Goal: Information Seeking & Learning: Learn about a topic

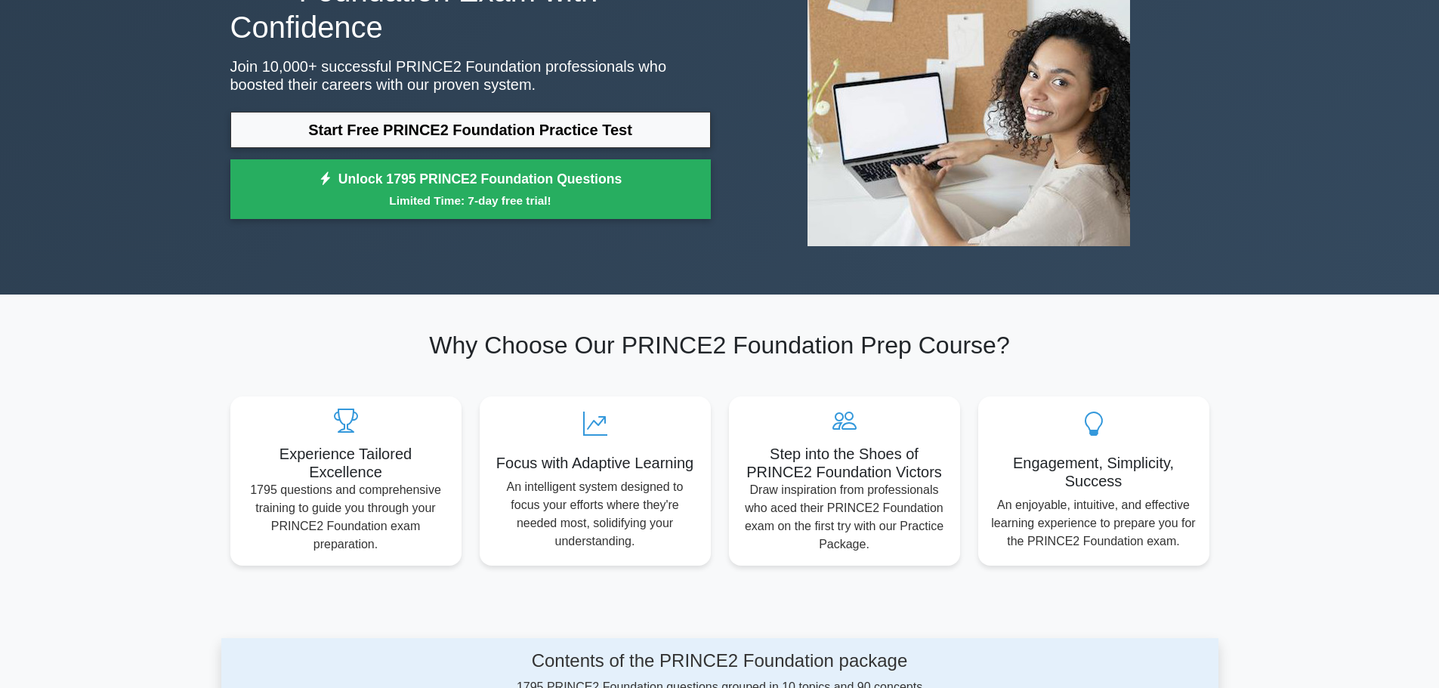
scroll to position [176, 0]
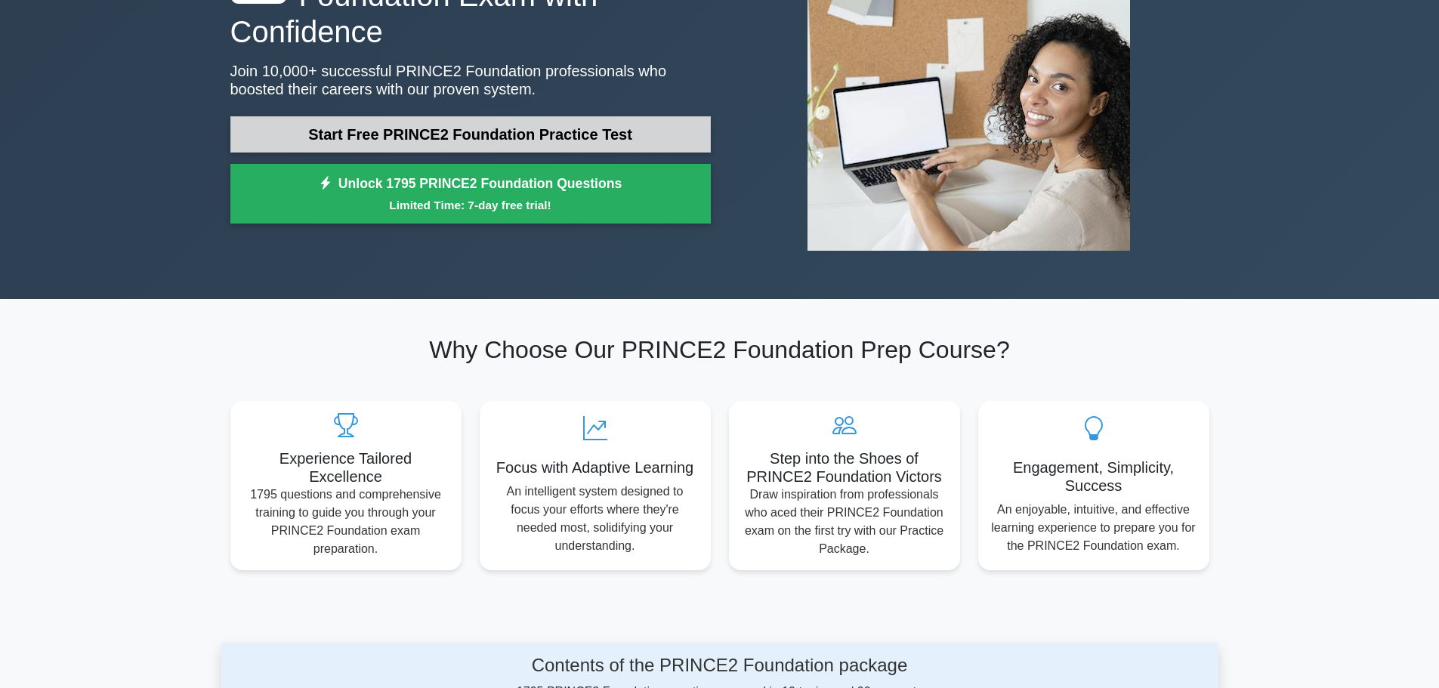
click at [488, 118] on link "Start Free PRINCE2 Foundation Practice Test" at bounding box center [470, 134] width 480 height 36
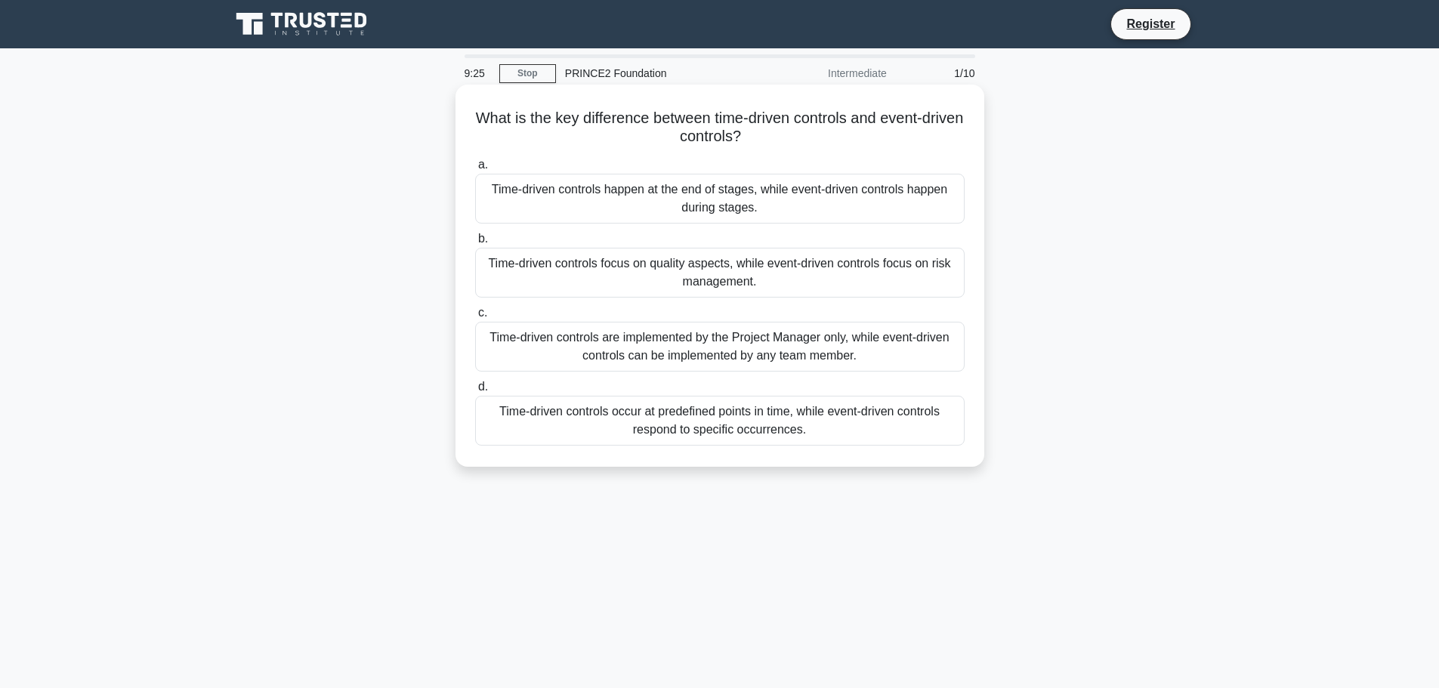
click at [792, 421] on div "Time-driven controls occur at predefined points in time, while event-driven con…" at bounding box center [720, 421] width 490 height 50
click at [475, 392] on input "d. Time-driven controls occur at predefined points in time, while event-driven …" at bounding box center [475, 387] width 0 height 10
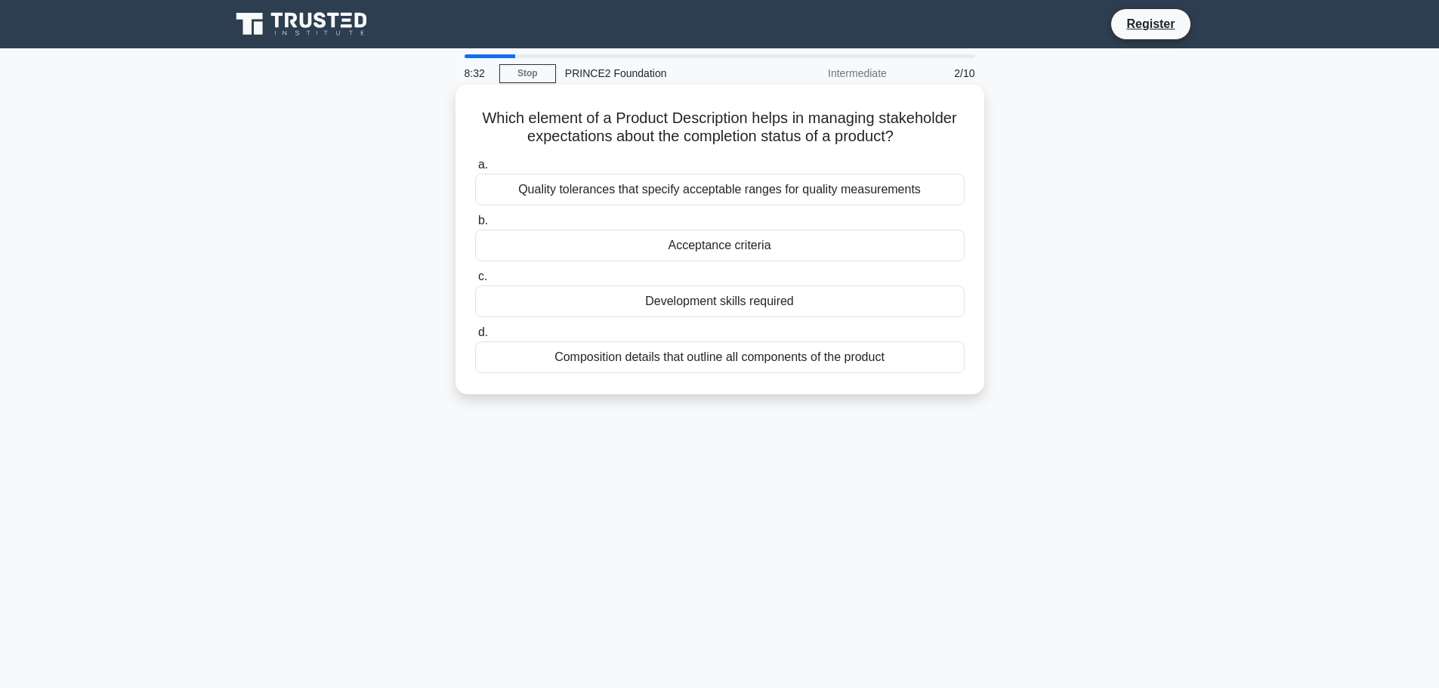
click at [718, 249] on div "Acceptance criteria" at bounding box center [720, 246] width 490 height 32
click at [475, 226] on input "b. Acceptance criteria" at bounding box center [475, 221] width 0 height 10
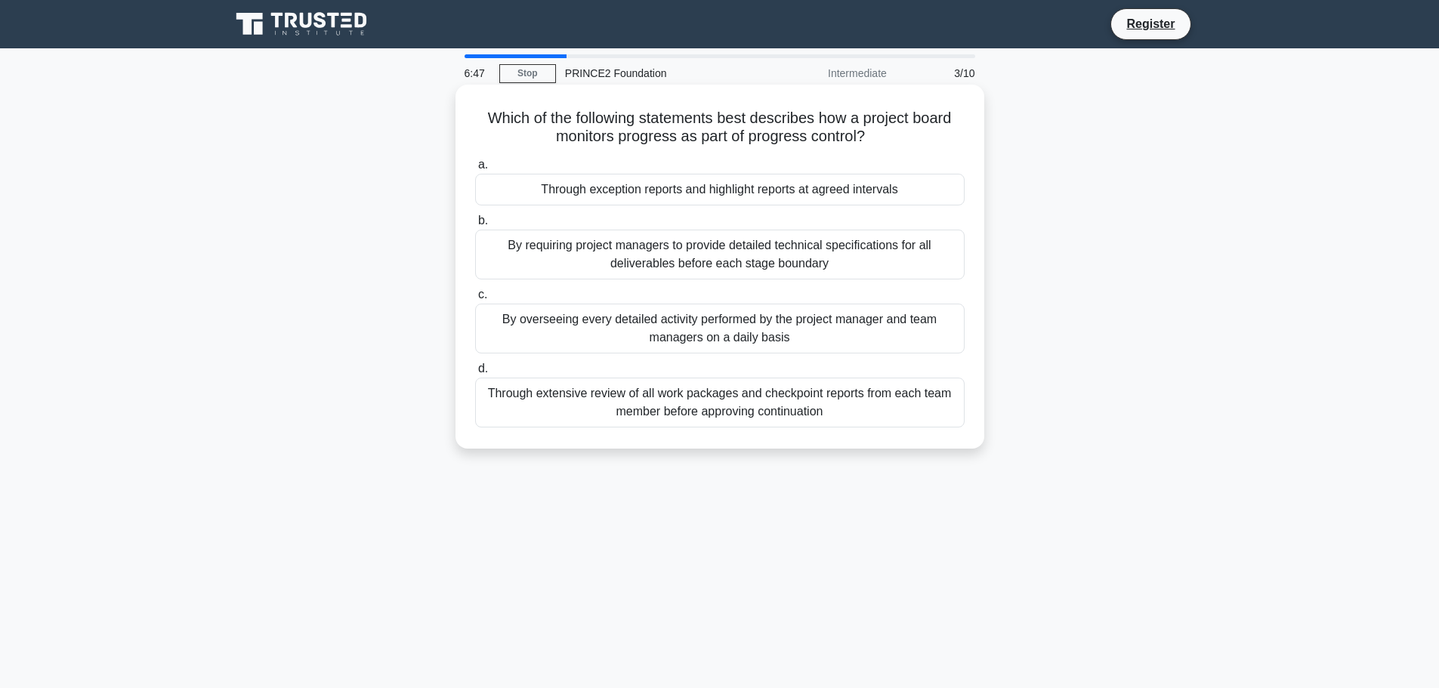
click at [792, 195] on div "Through exception reports and highlight reports at agreed intervals" at bounding box center [720, 190] width 490 height 32
click at [690, 257] on div "By requiring project managers to provide detailed technical specifications for …" at bounding box center [720, 255] width 490 height 50
click at [475, 226] on input "b. By requiring project managers to provide detailed technical specifications f…" at bounding box center [475, 221] width 0 height 10
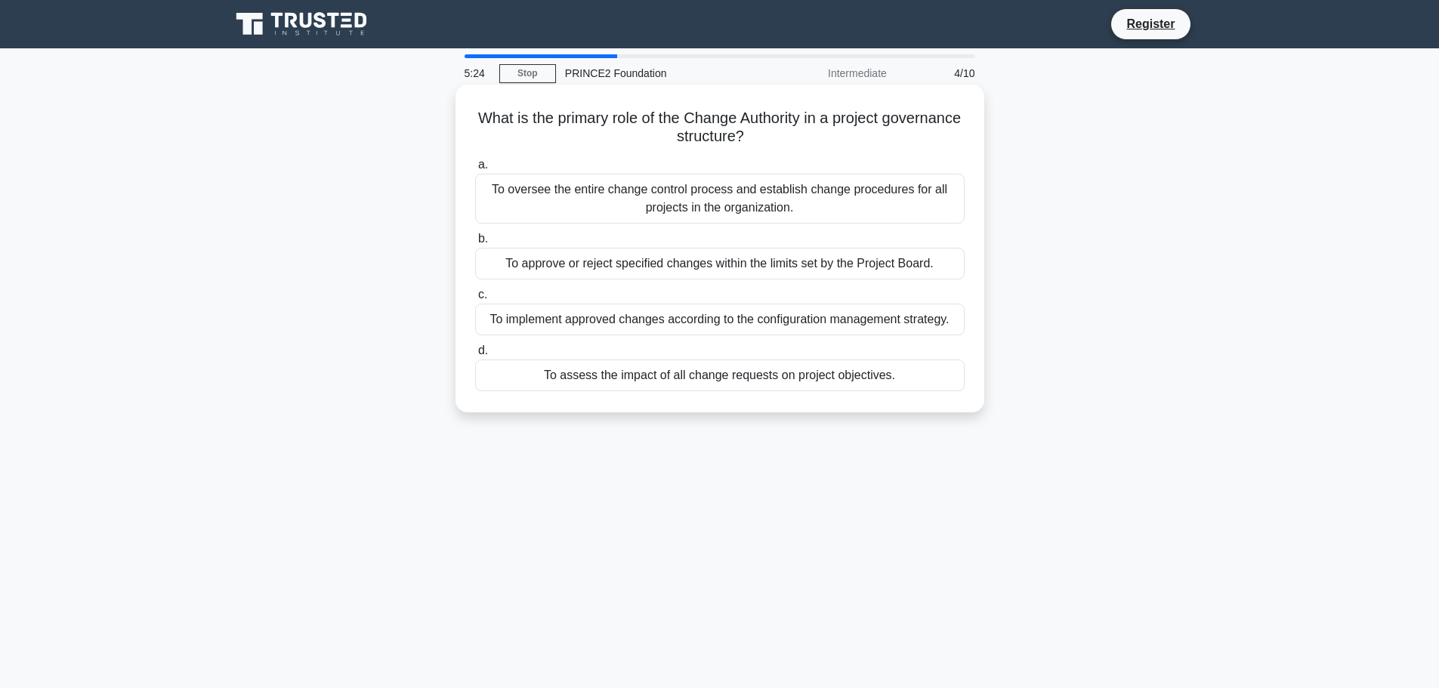
click at [798, 264] on div "To approve or reject specified changes within the limits set by the Project Boa…" at bounding box center [720, 264] width 490 height 32
click at [475, 244] on input "b. To approve or reject specified changes within the limits set by the Project …" at bounding box center [475, 239] width 0 height 10
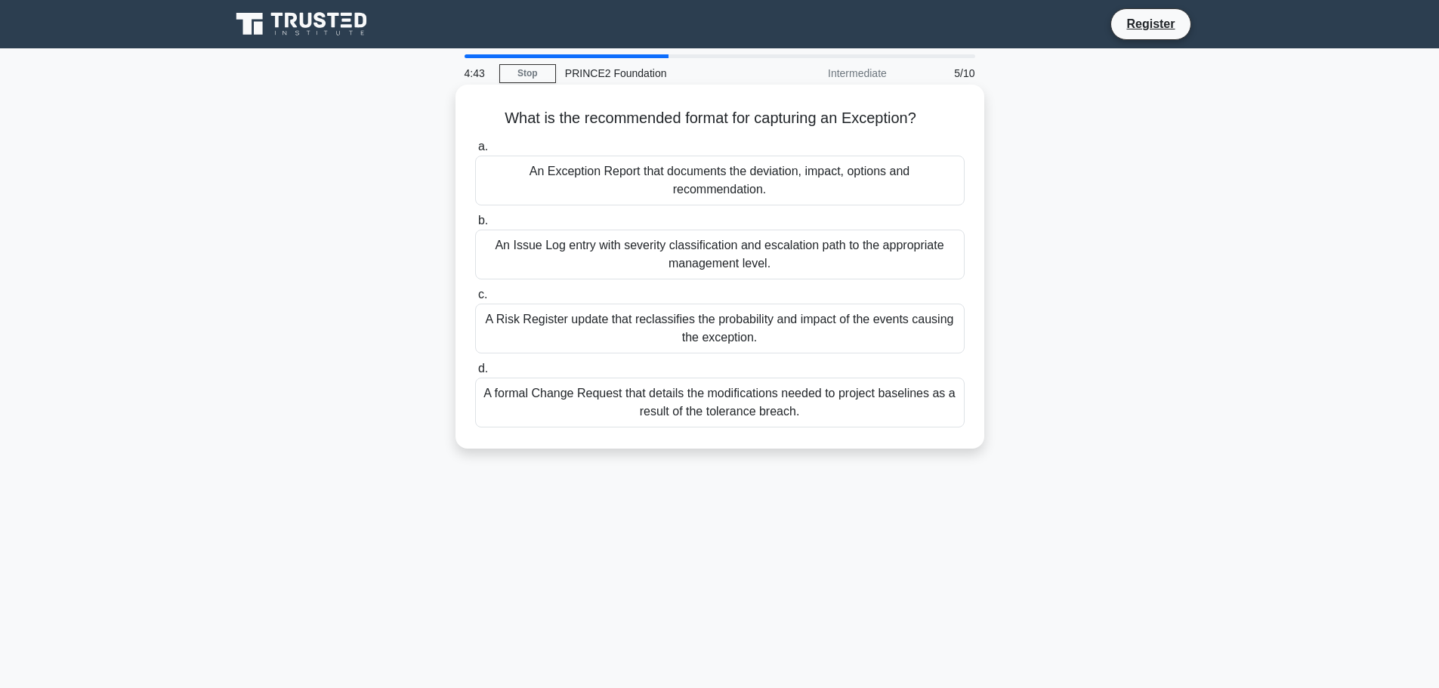
click at [767, 184] on div "An Exception Report that documents the deviation, impact, options and recommend…" at bounding box center [720, 181] width 490 height 50
click at [475, 152] on input "a. An Exception Report that documents the deviation, impact, options and recomm…" at bounding box center [475, 147] width 0 height 10
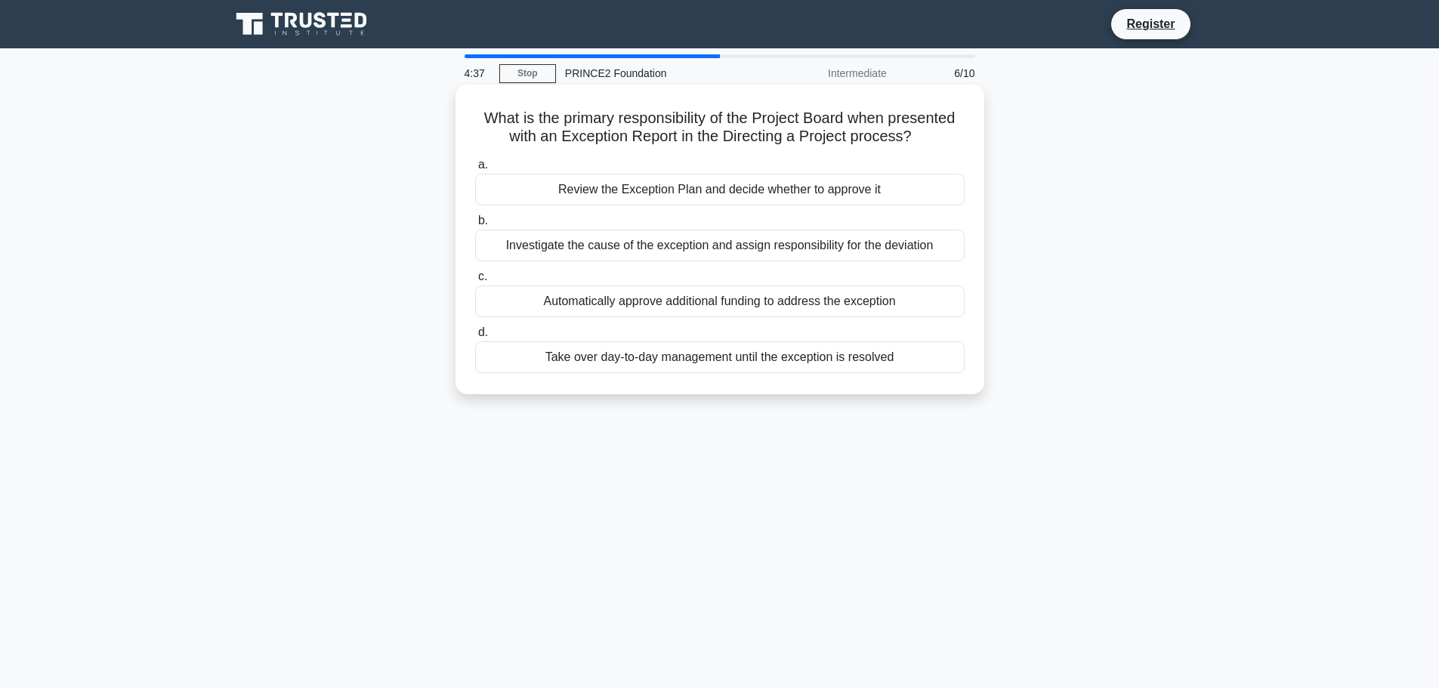
click at [821, 188] on div "Review the Exception Plan and decide whether to approve it" at bounding box center [720, 190] width 490 height 32
click at [475, 170] on input "a. Review the Exception Plan and decide whether to approve it" at bounding box center [475, 165] width 0 height 10
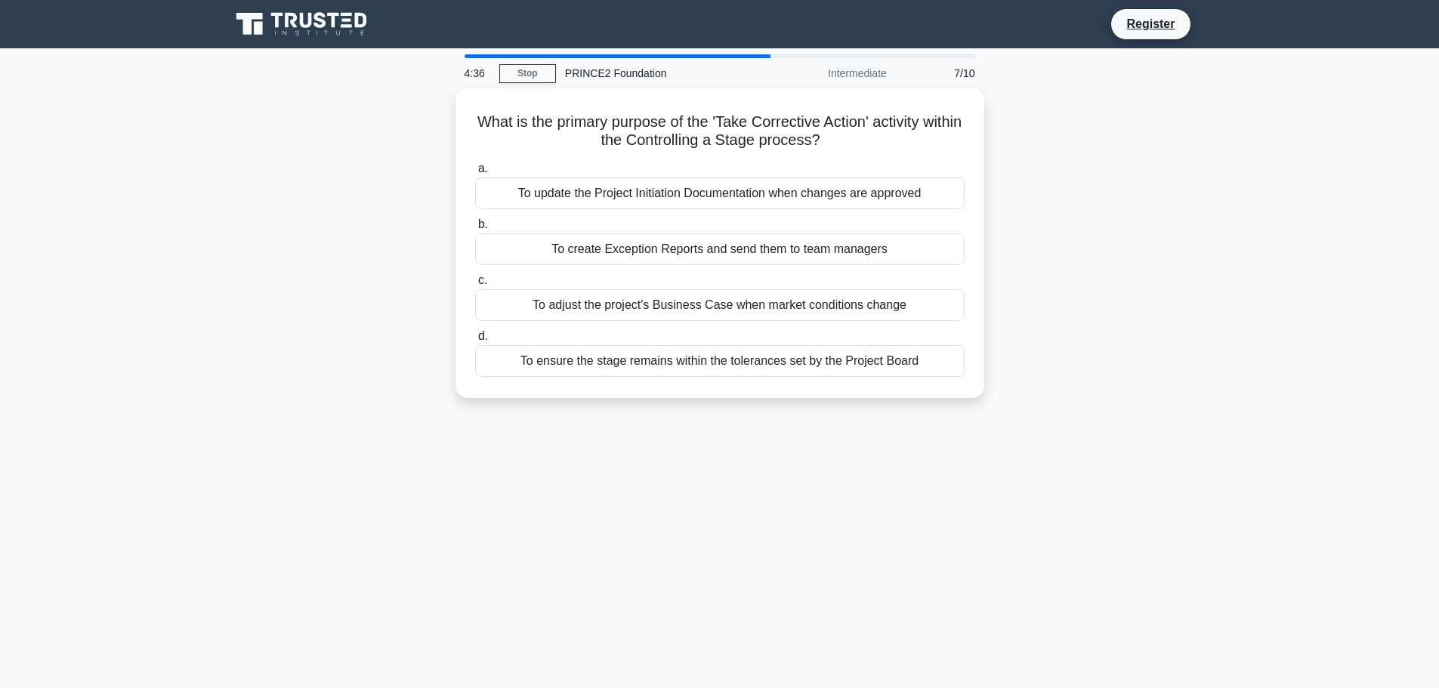
click at [821, 188] on div "To update the Project Initiation Documentation when changes are approved" at bounding box center [720, 194] width 490 height 32
click at [475, 174] on input "a. To update the Project Initiation Documentation when changes are approved" at bounding box center [475, 169] width 0 height 10
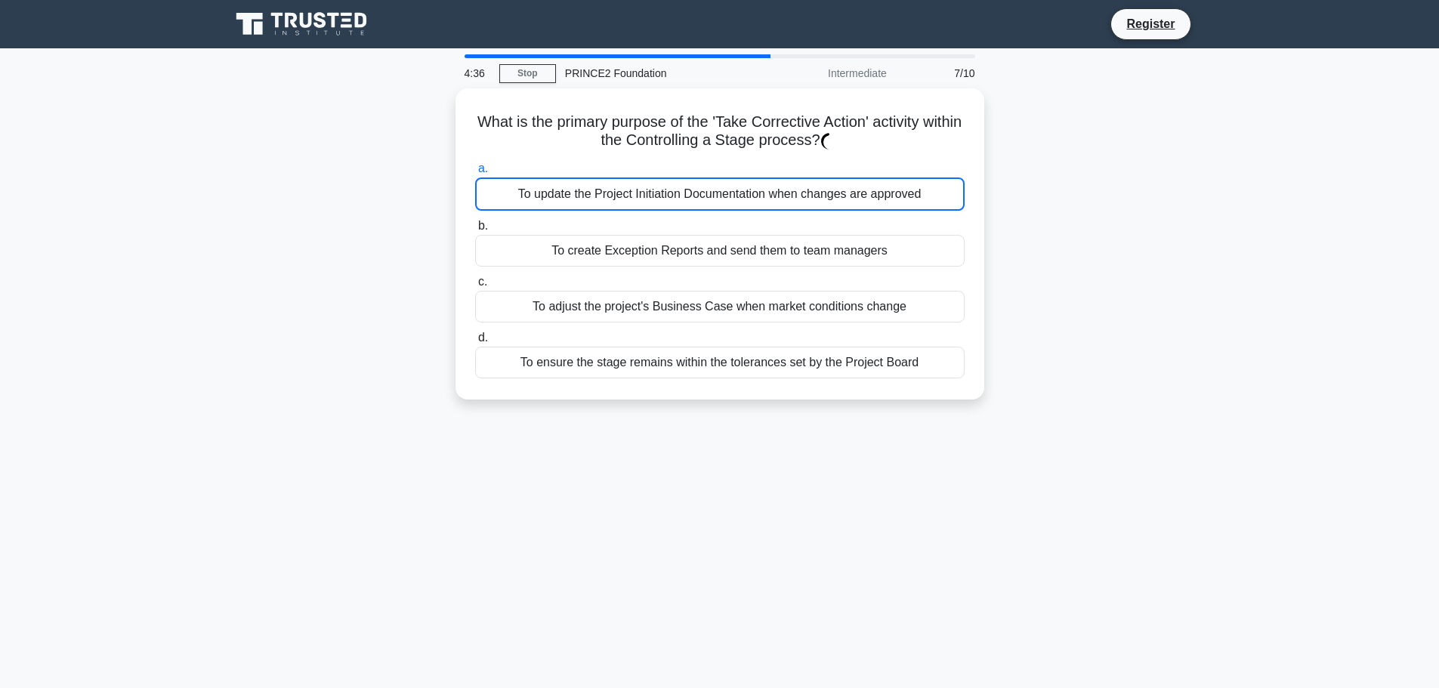
click at [821, 188] on div "To update the Project Initiation Documentation when changes are approved" at bounding box center [720, 194] width 490 height 33
click at [475, 174] on input "a. To update the Project Initiation Documentation when changes are approved" at bounding box center [475, 169] width 0 height 10
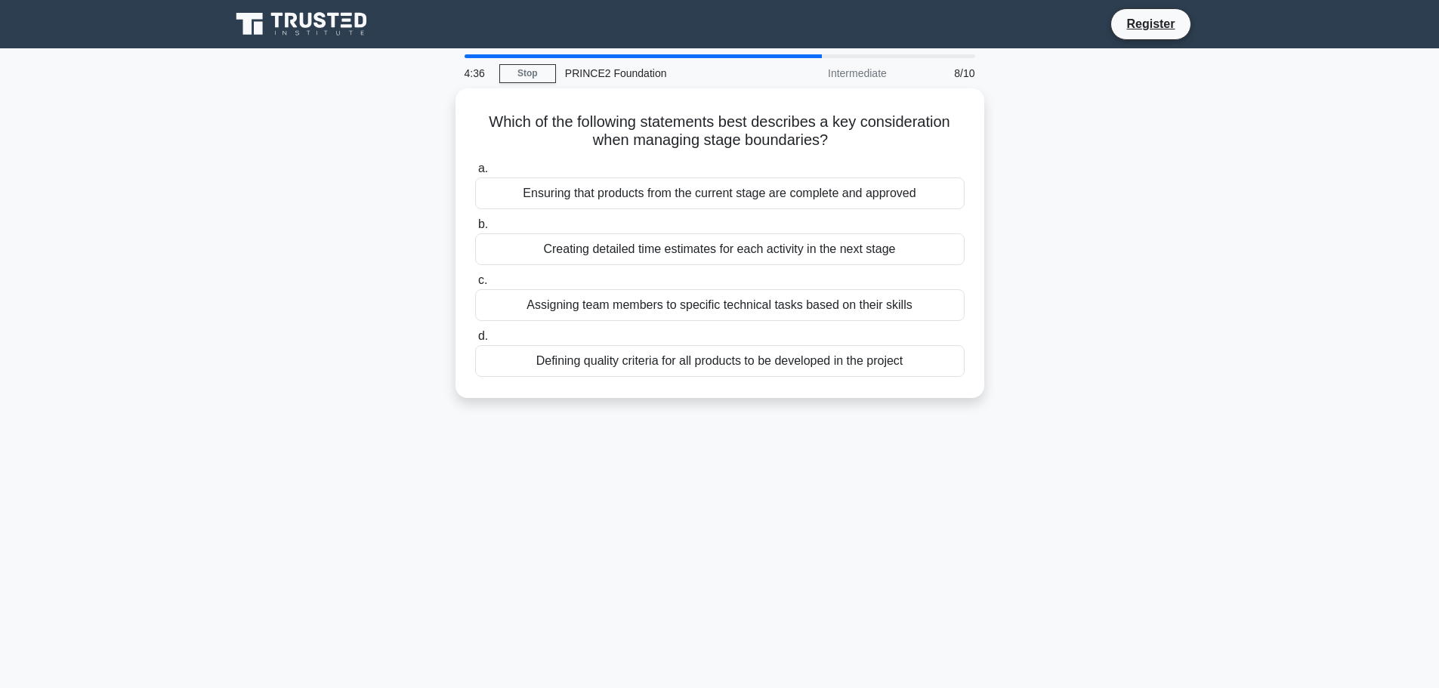
click at [821, 188] on div "Ensuring that products from the current stage are complete and approved" at bounding box center [720, 194] width 490 height 32
click at [475, 174] on input "a. Ensuring that products from the current stage are complete and approved" at bounding box center [475, 169] width 0 height 10
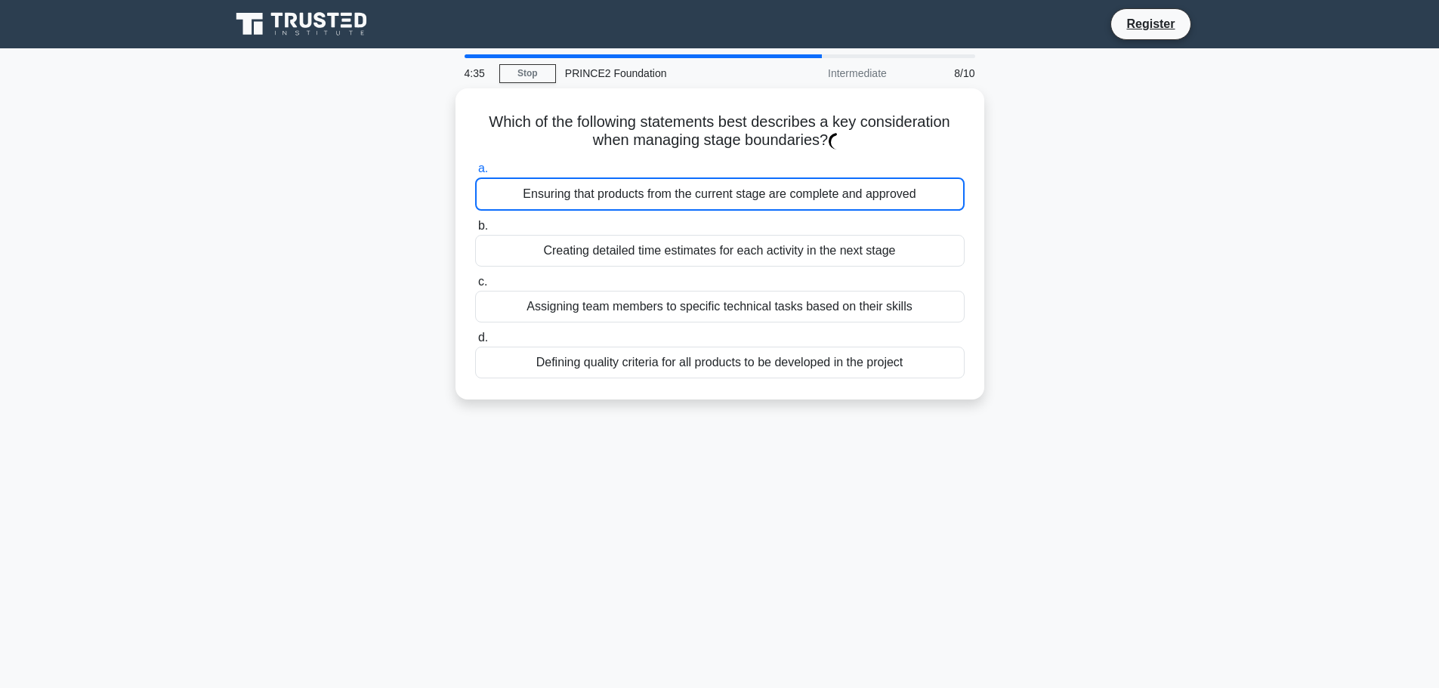
click at [821, 188] on div "Ensuring that products from the current stage are complete and approved" at bounding box center [720, 194] width 490 height 33
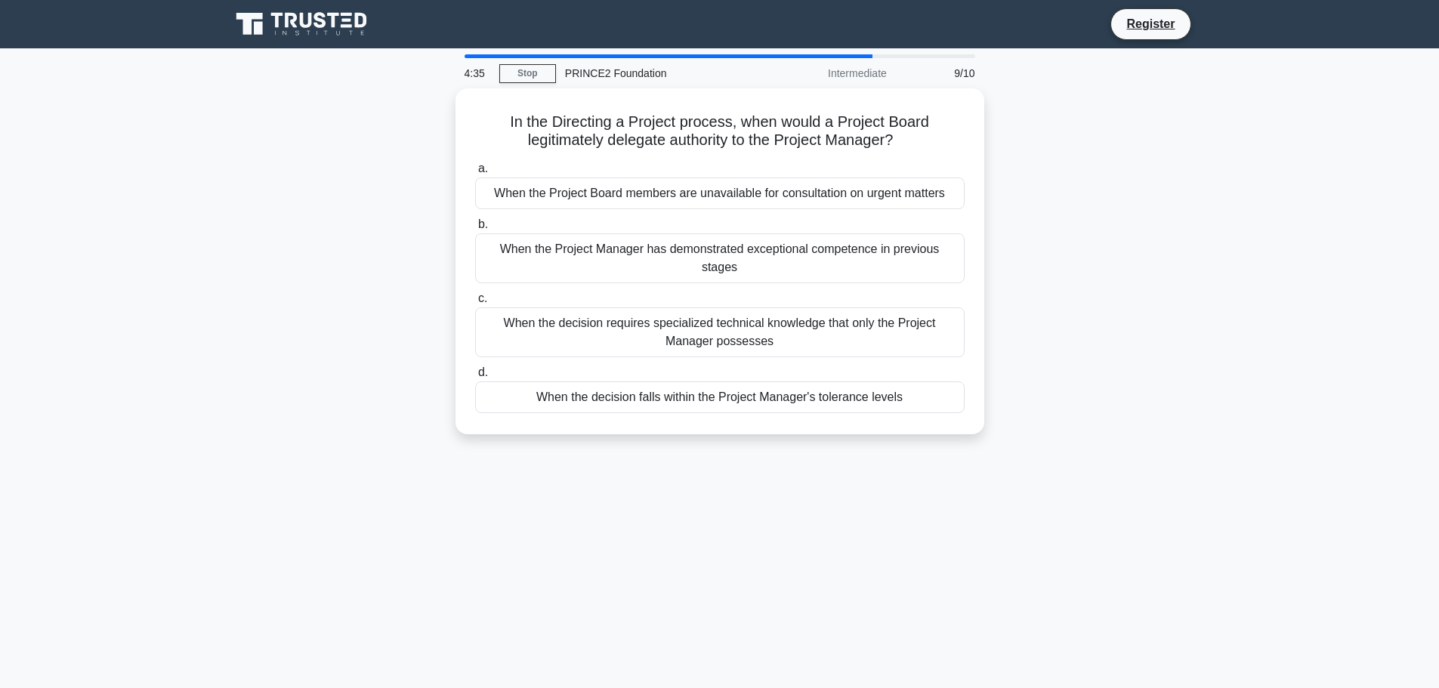
click at [821, 188] on div "When the Project Board members are unavailable for consultation on urgent matte…" at bounding box center [720, 194] width 490 height 32
click at [475, 174] on input "a. When the Project Board members are unavailable for consultation on urgent ma…" at bounding box center [475, 169] width 0 height 10
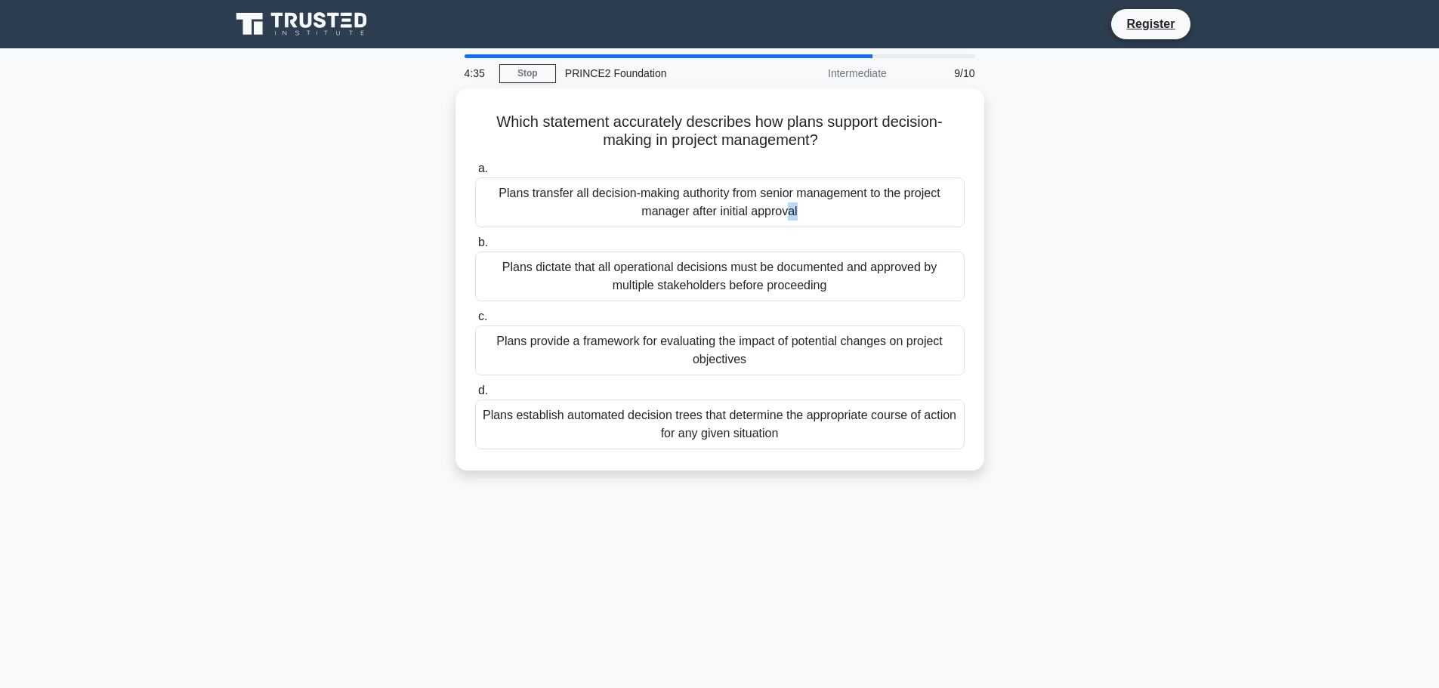
click at [821, 188] on div "Plans transfer all decision-making authority from senior management to the proj…" at bounding box center [720, 203] width 490 height 50
click at [475, 174] on input "a. Plans transfer all decision-making authority from senior management to the p…" at bounding box center [475, 169] width 0 height 10
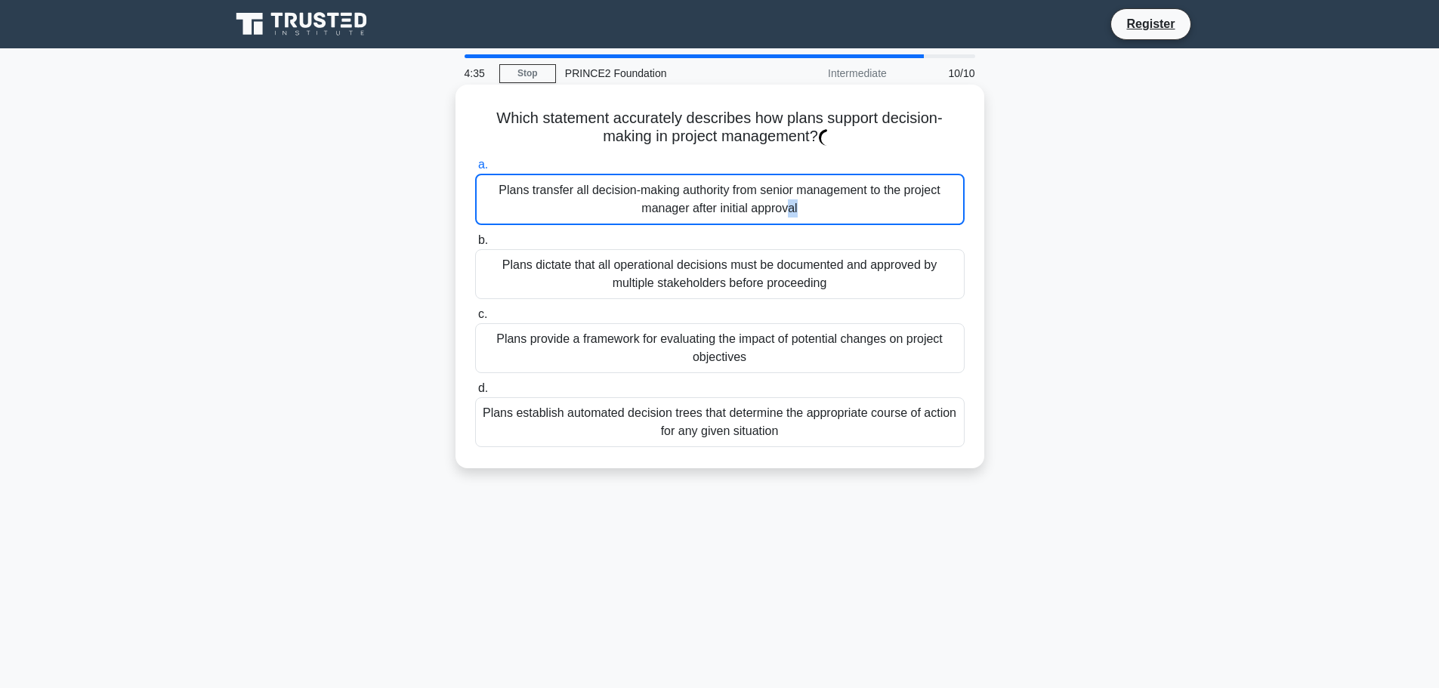
click at [821, 188] on div "Plans transfer all decision-making authority from senior management to the proj…" at bounding box center [720, 199] width 490 height 51
click at [475, 170] on input "a. Plans transfer all decision-making authority from senior management to the p…" at bounding box center [475, 165] width 0 height 10
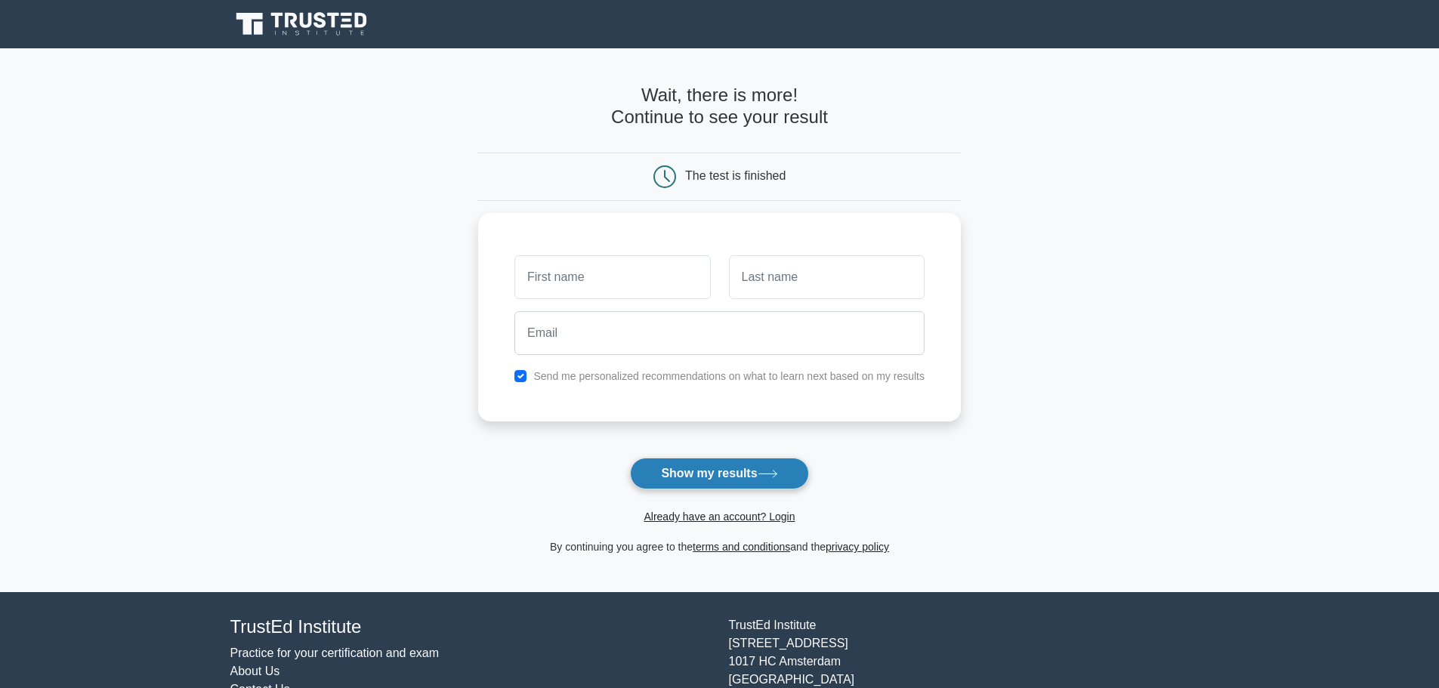
click at [757, 470] on button "Show my results" at bounding box center [719, 474] width 178 height 32
